Goal: Navigation & Orientation: Find specific page/section

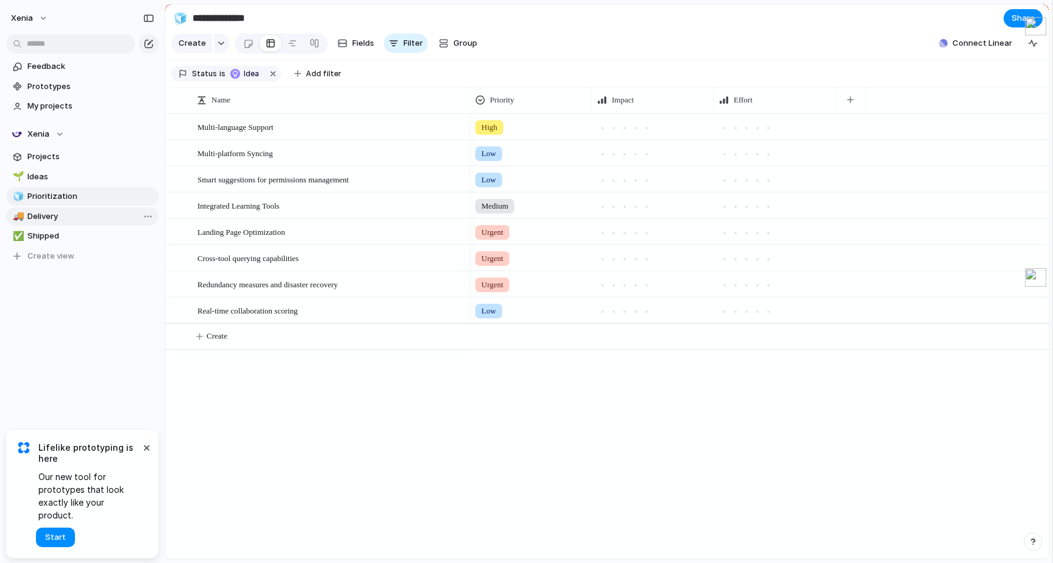
click at [66, 221] on span "Delivery" at bounding box center [90, 216] width 127 height 12
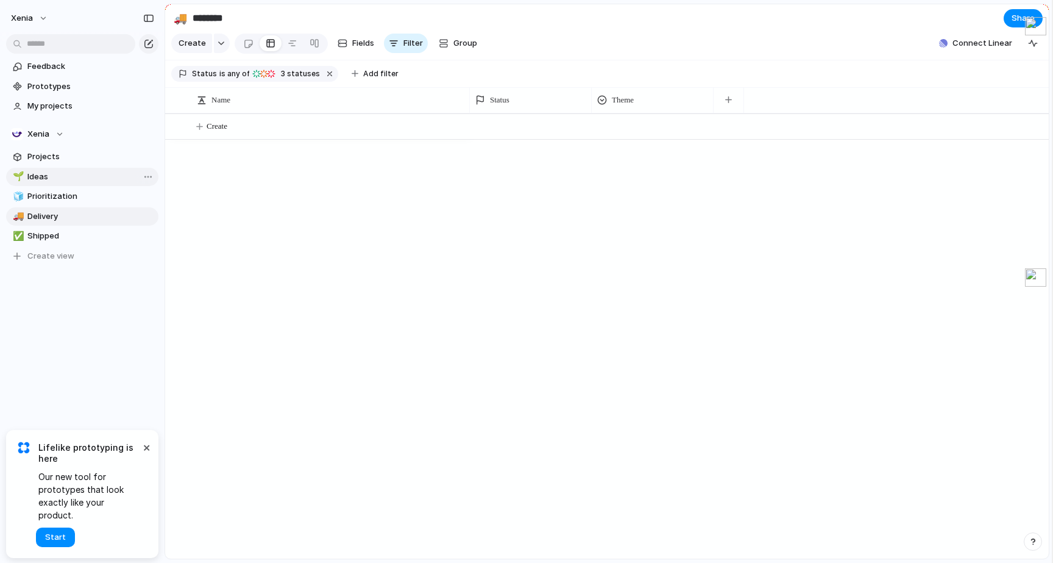
click at [89, 184] on link "🌱 Ideas" at bounding box center [82, 177] width 152 height 18
click at [91, 168] on link "🌱 Ideas" at bounding box center [82, 177] width 152 height 18
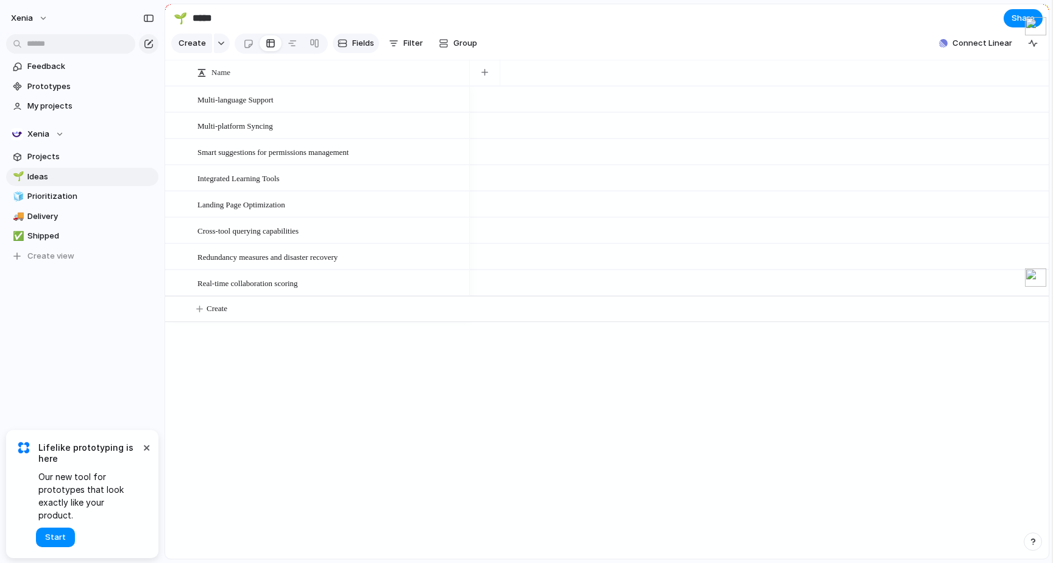
click at [360, 46] on span "Fields" at bounding box center [363, 43] width 22 height 12
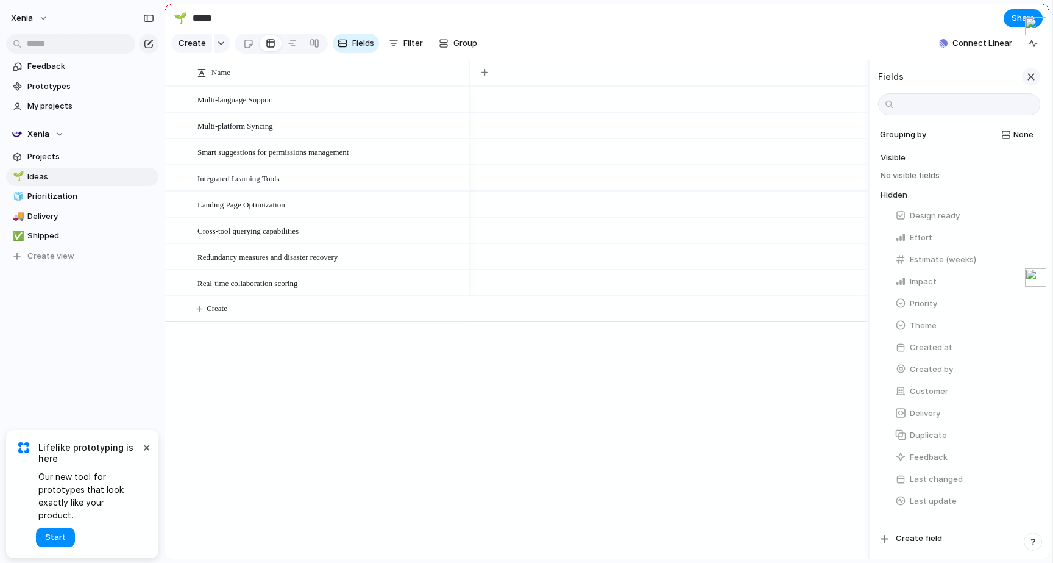
click at [1031, 71] on div "button" at bounding box center [1030, 76] width 13 height 13
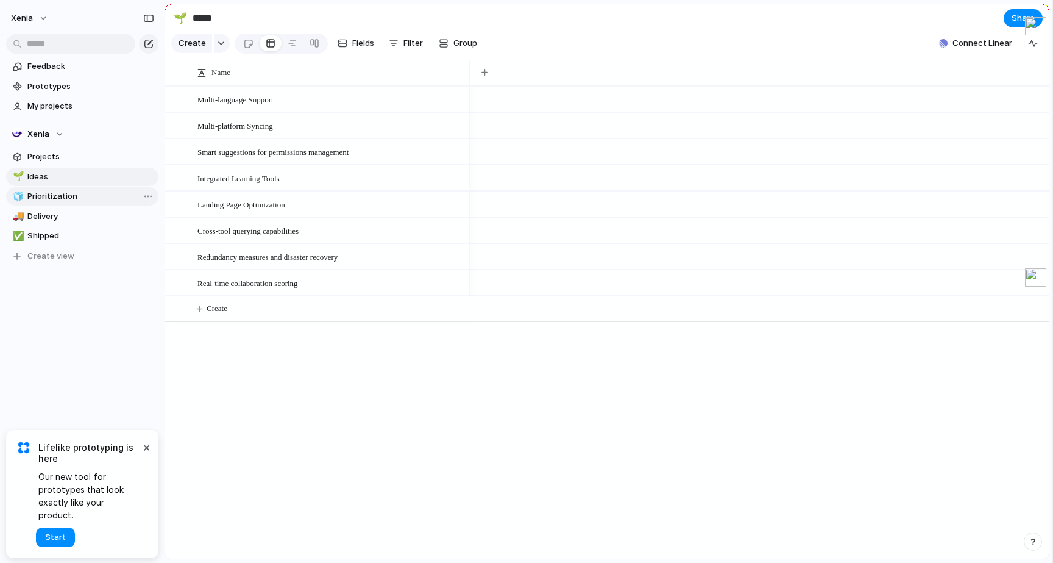
click at [89, 196] on span "Prioritization" at bounding box center [90, 196] width 127 height 12
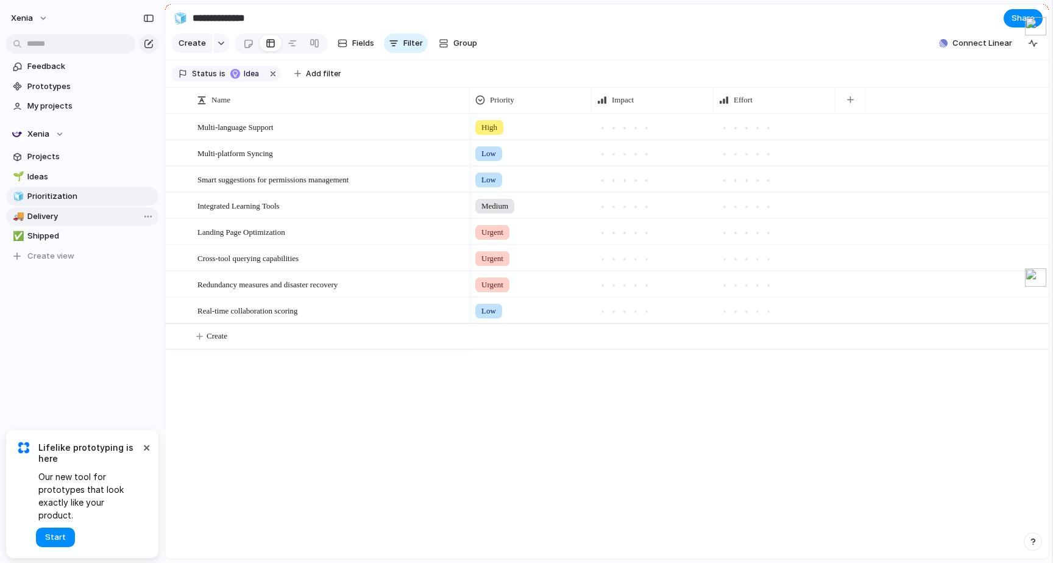
click at [86, 216] on span "Delivery" at bounding box center [90, 216] width 127 height 12
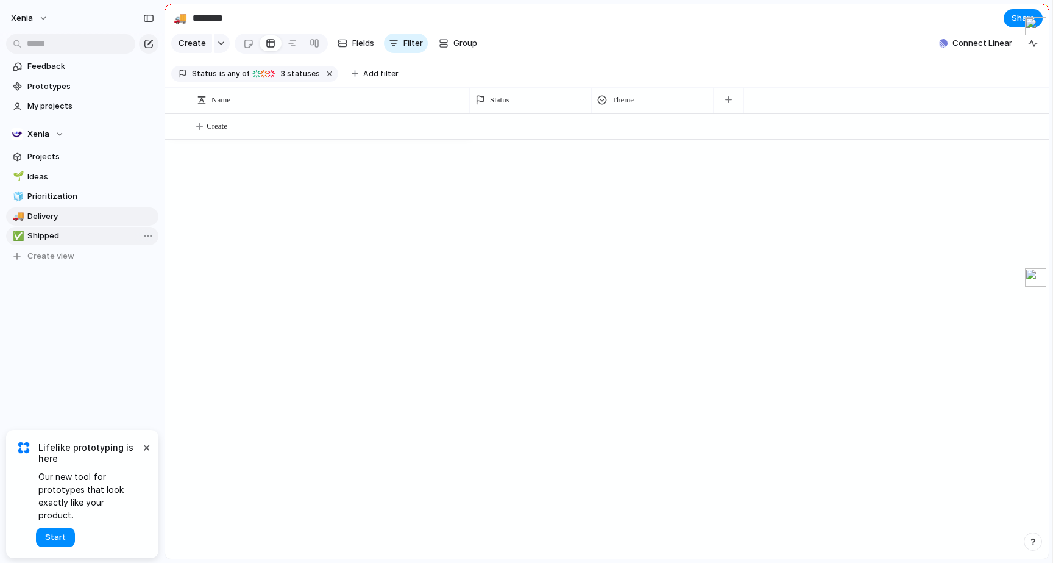
click at [82, 233] on span "Shipped" at bounding box center [90, 236] width 127 height 12
type input "*******"
click at [108, 74] on link "Feedback" at bounding box center [82, 66] width 152 height 18
